Goal: Task Accomplishment & Management: Use online tool/utility

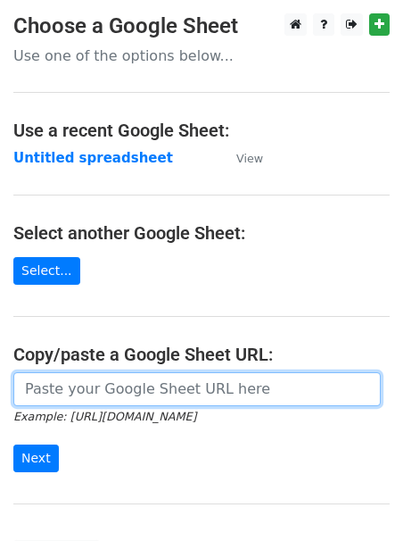
click at [108, 394] on input "url" at bounding box center [197, 389] width 368 height 34
paste input "[URL][DOMAIN_NAME]"
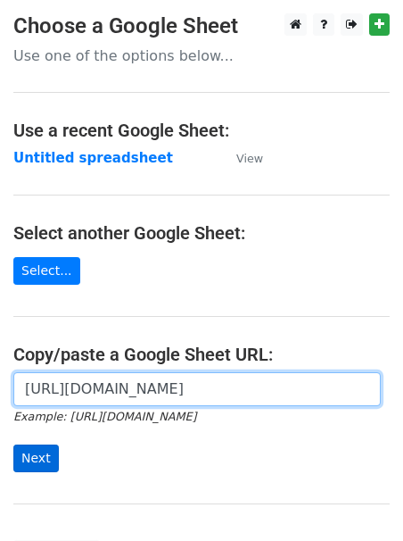
type input "[URL][DOMAIN_NAME]"
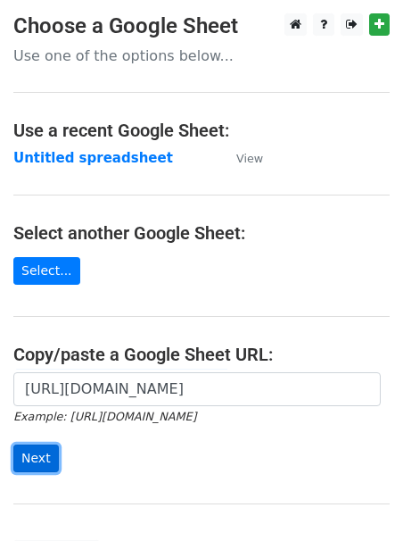
click at [33, 449] on input "Next" at bounding box center [36, 458] width 46 height 28
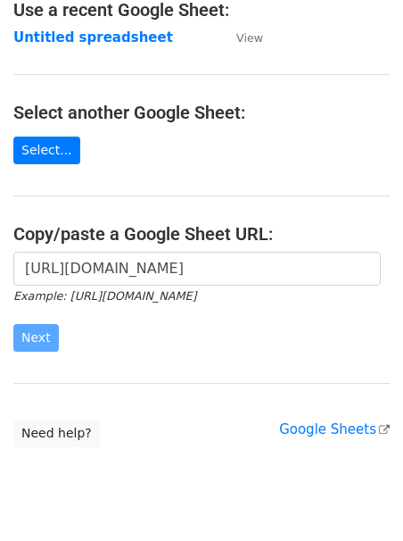
scroll to position [170, 0]
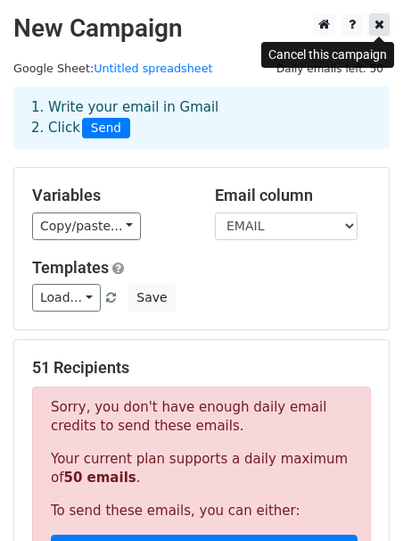
click at [381, 24] on icon at bounding box center [380, 24] width 10 height 12
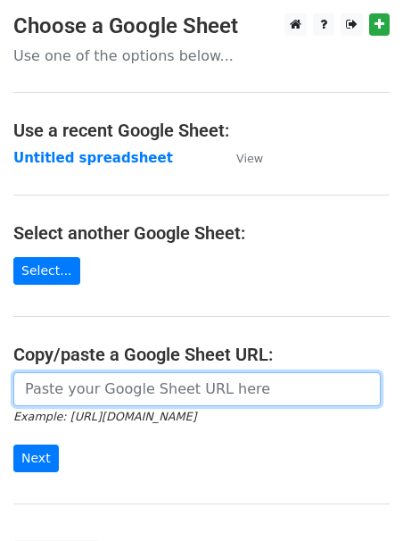
click at [98, 382] on input "url" at bounding box center [197, 389] width 368 height 34
paste input "[URL][DOMAIN_NAME]"
type input "[URL][DOMAIN_NAME]"
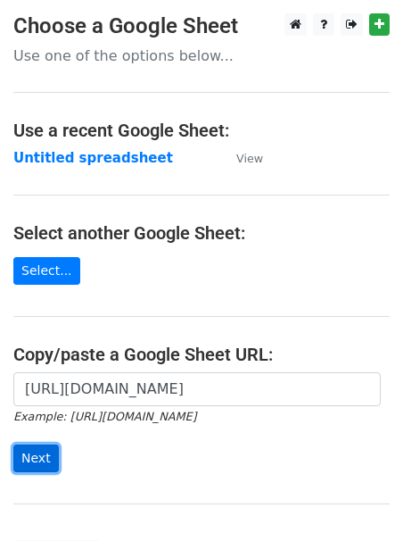
click at [37, 456] on input "Next" at bounding box center [36, 458] width 46 height 28
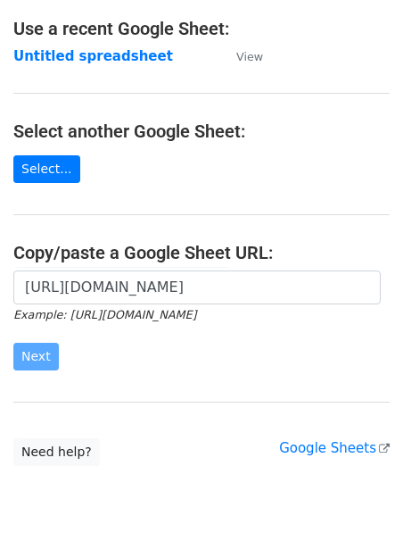
scroll to position [170, 0]
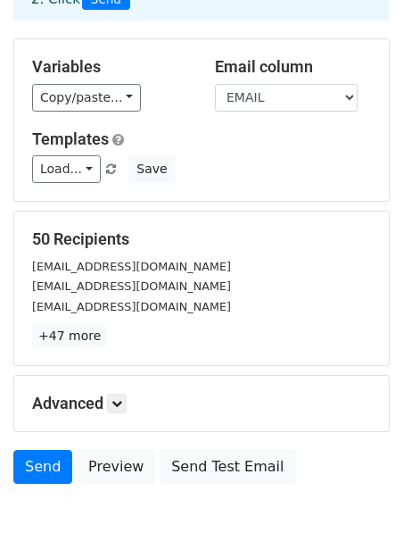
scroll to position [131, 0]
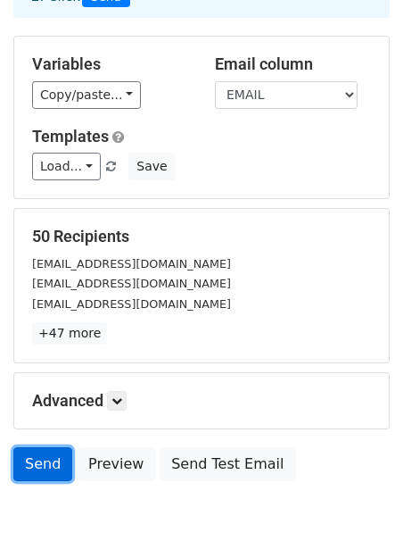
click at [52, 458] on link "Send" at bounding box center [42, 464] width 59 height 34
